Goal: Navigation & Orientation: Find specific page/section

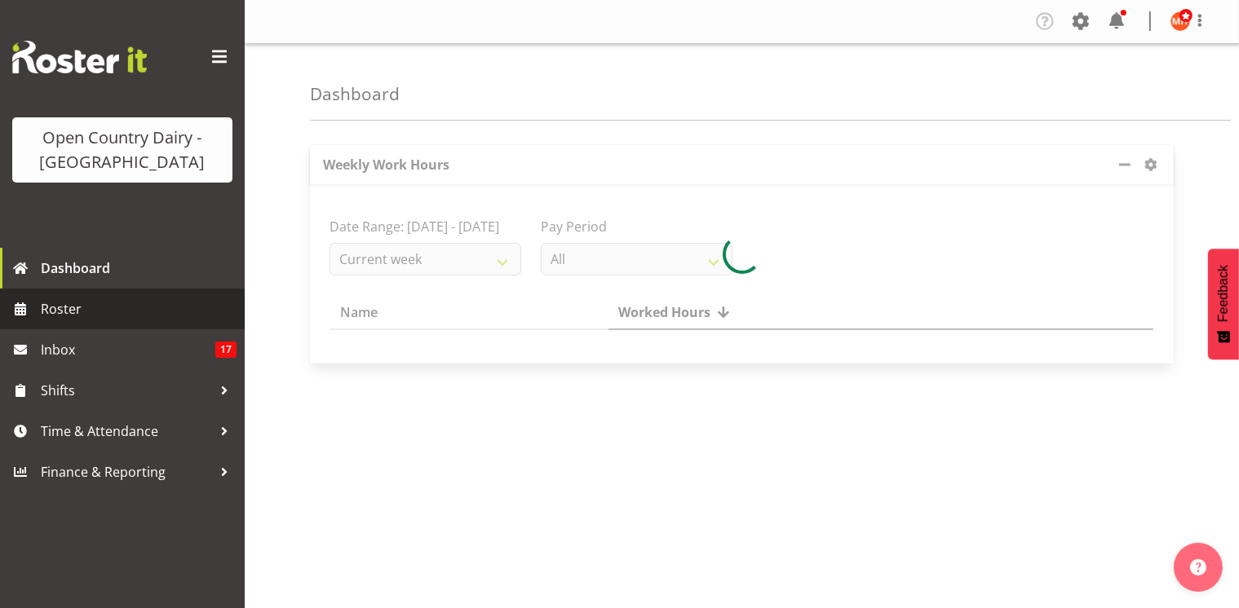
click at [150, 301] on span "Roster" at bounding box center [139, 309] width 196 height 24
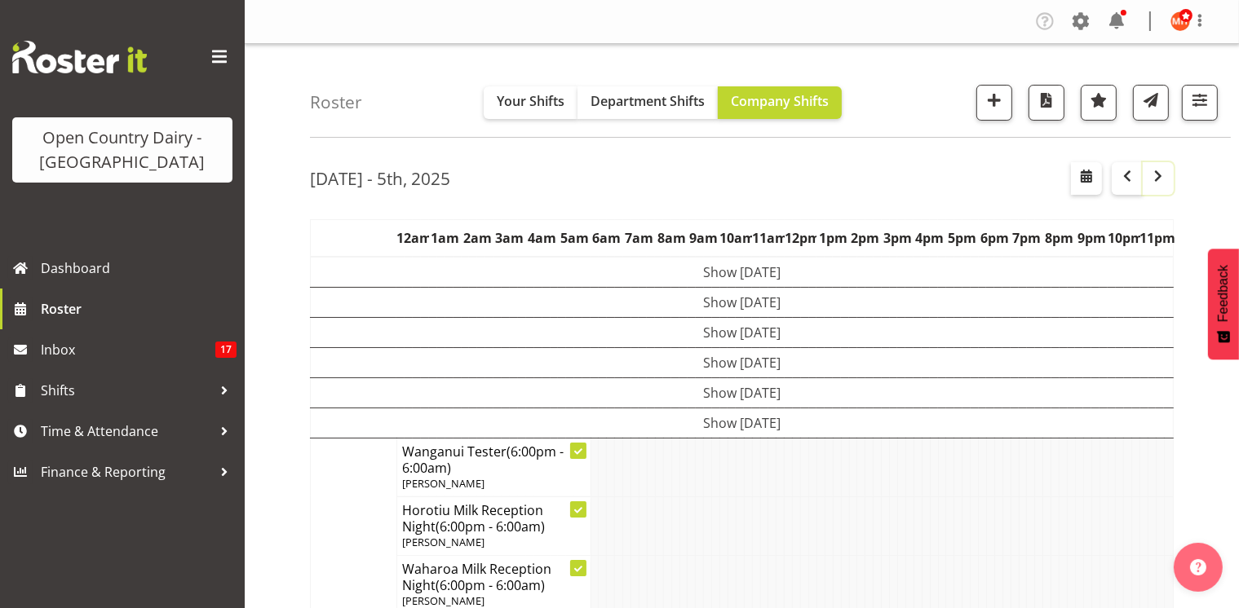
click at [1160, 177] on span "button" at bounding box center [1158, 176] width 20 height 20
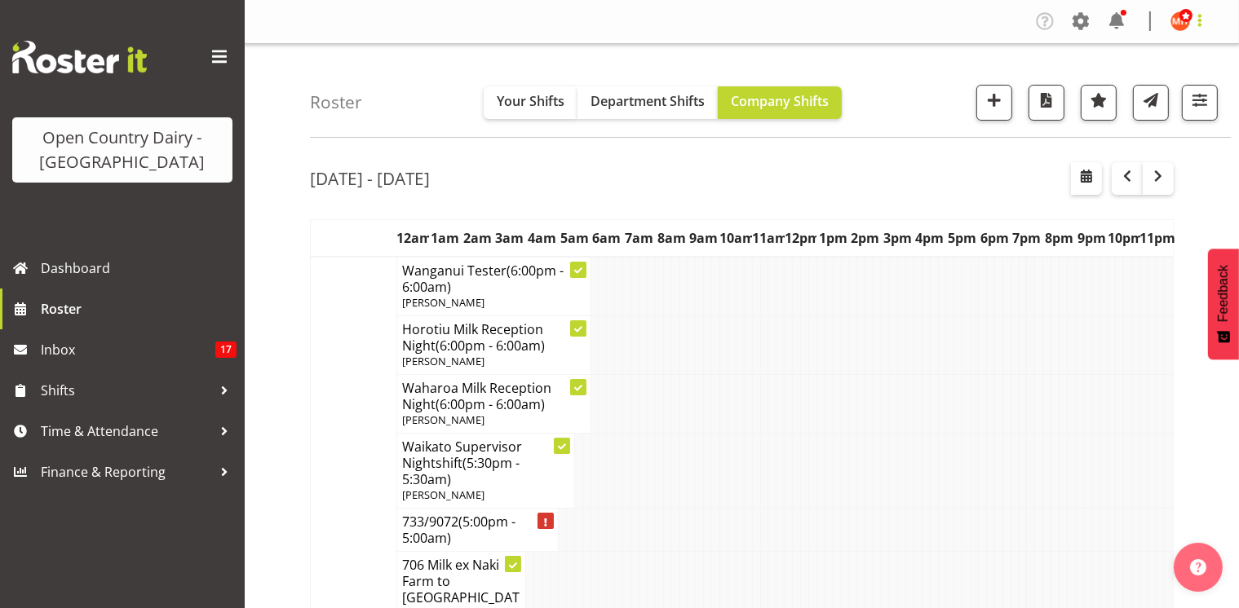
click at [1191, 17] on span at bounding box center [1200, 21] width 20 height 20
click at [1125, 87] on link "Log Out" at bounding box center [1131, 85] width 157 height 29
